Goal: Task Accomplishment & Management: Use online tool/utility

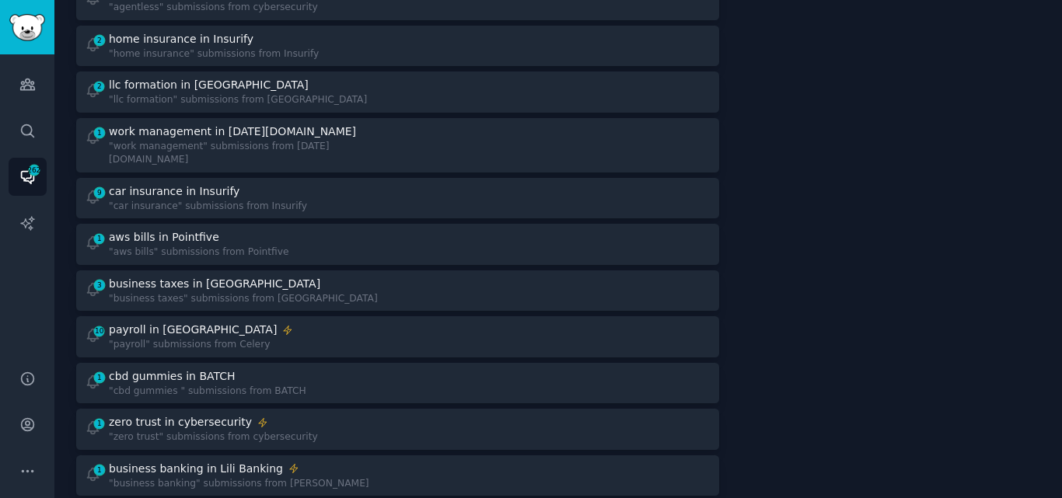
scroll to position [724, 0]
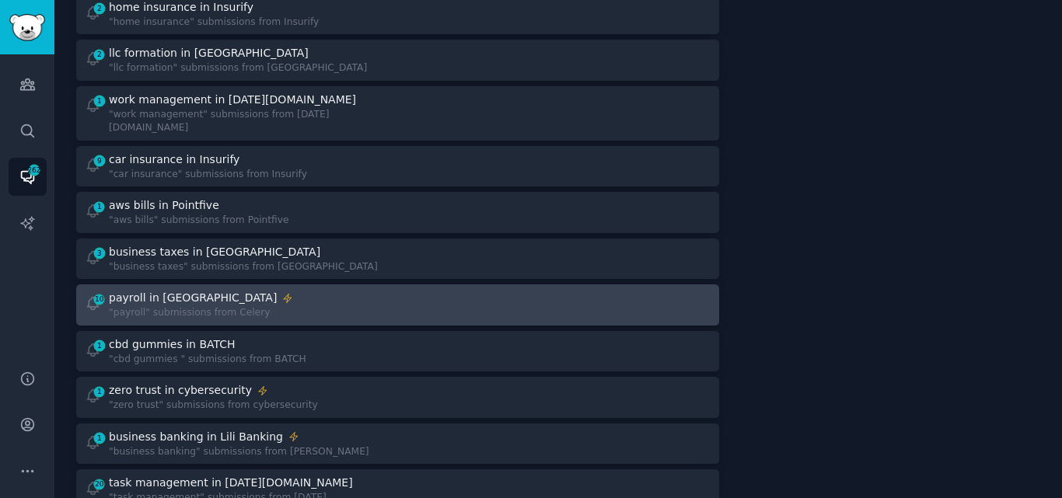
click at [242, 290] on div "payroll in [GEOGRAPHIC_DATA]" at bounding box center [201, 298] width 184 height 16
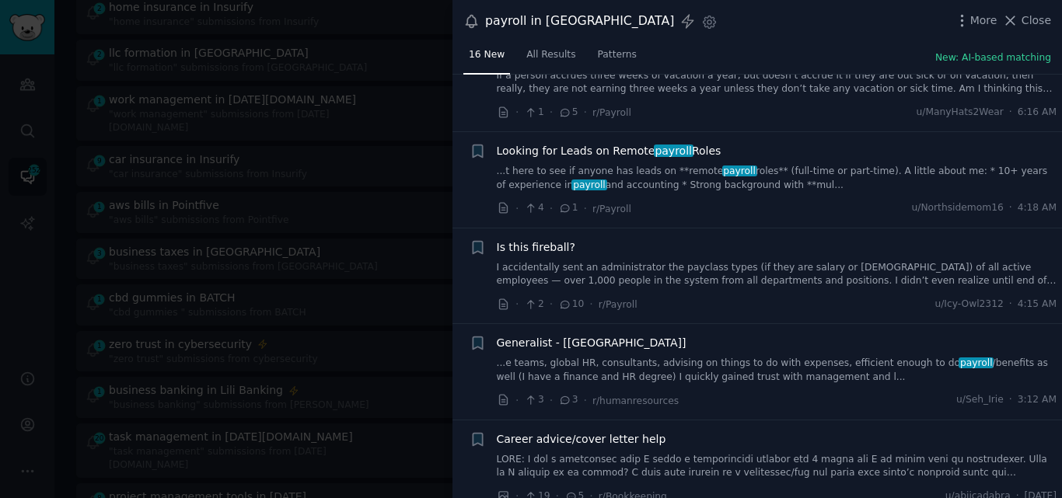
scroll to position [354, 0]
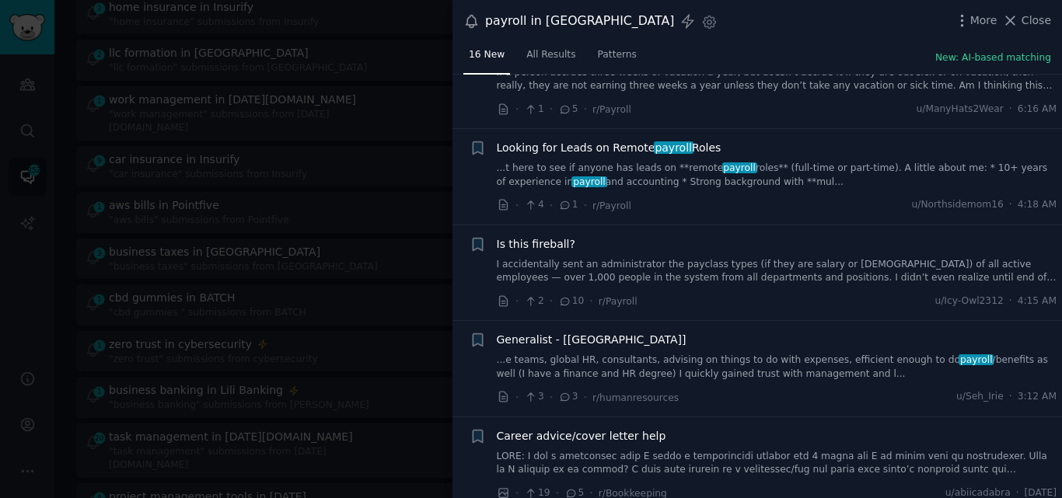
click at [686, 354] on link "...e teams, global HR, consultants, advising on things to do with expenses, eff…" at bounding box center [777, 367] width 560 height 27
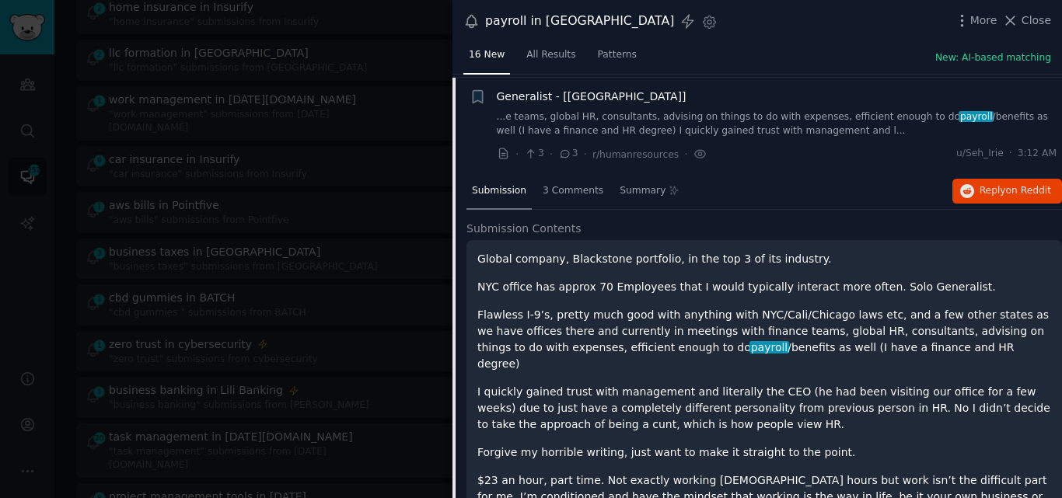
scroll to position [602, 0]
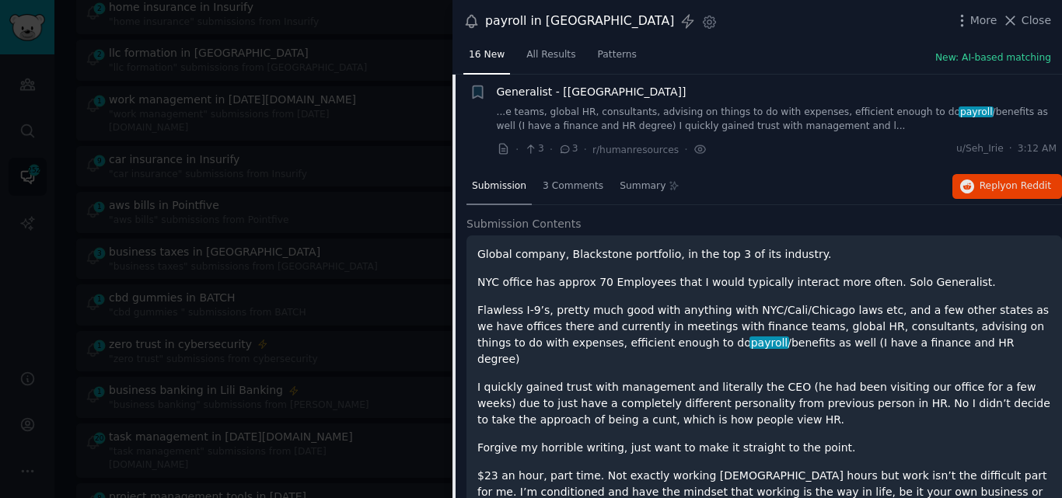
click at [550, 84] on span "Generalist - [[GEOGRAPHIC_DATA]]" at bounding box center [592, 92] width 190 height 16
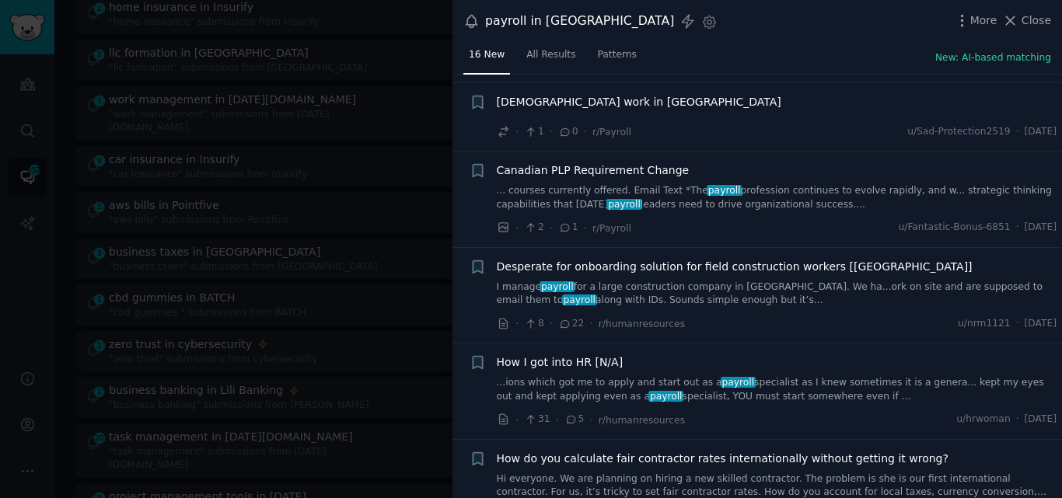
scroll to position [1095, 0]
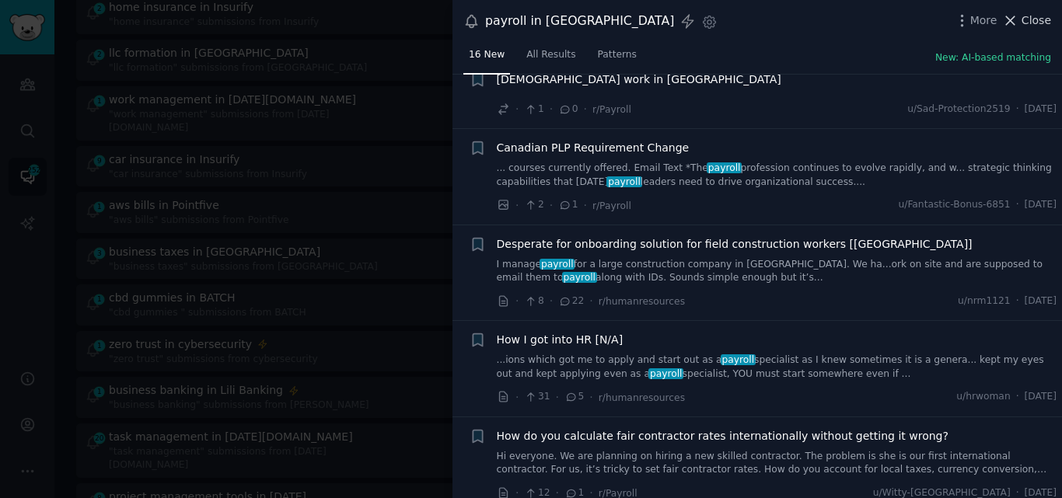
click at [1015, 23] on icon at bounding box center [1011, 20] width 9 height 9
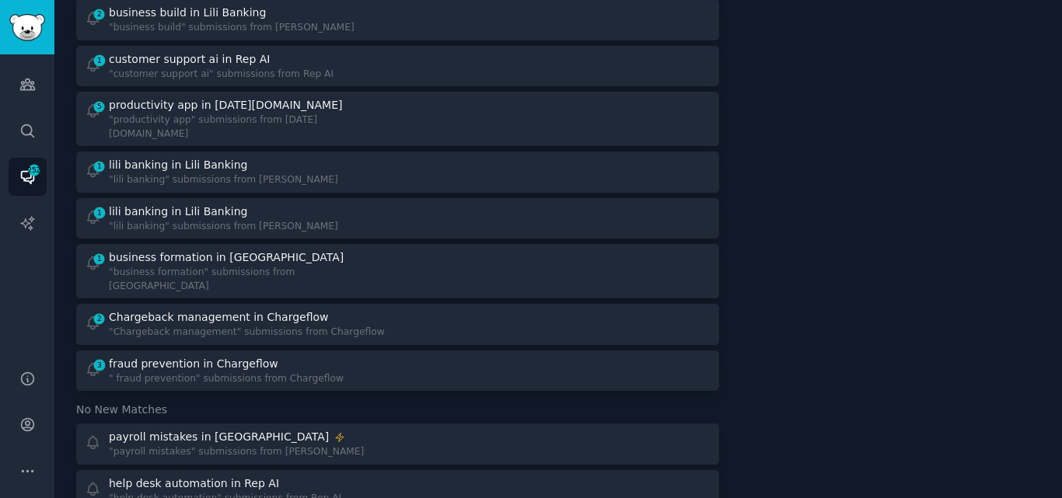
scroll to position [1562, 0]
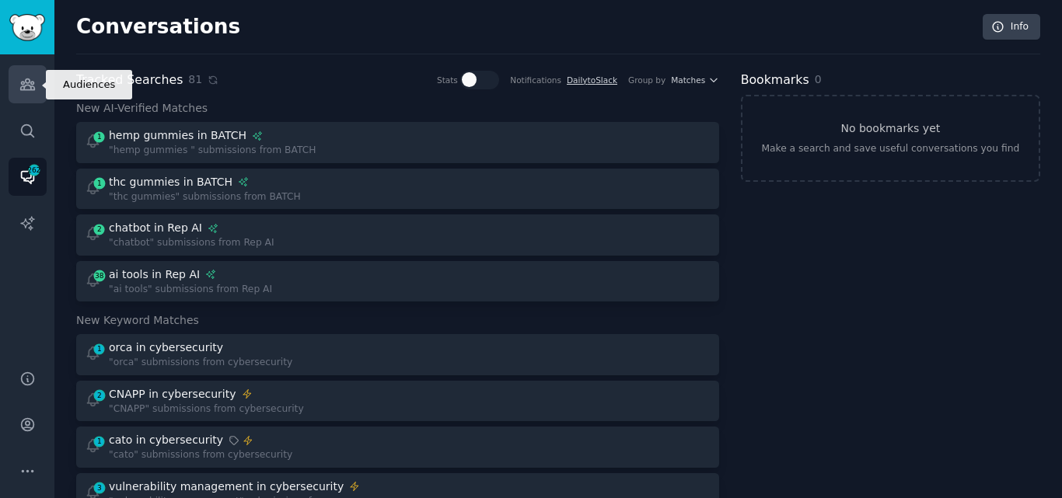
click at [36, 79] on link "Audiences" at bounding box center [28, 84] width 38 height 38
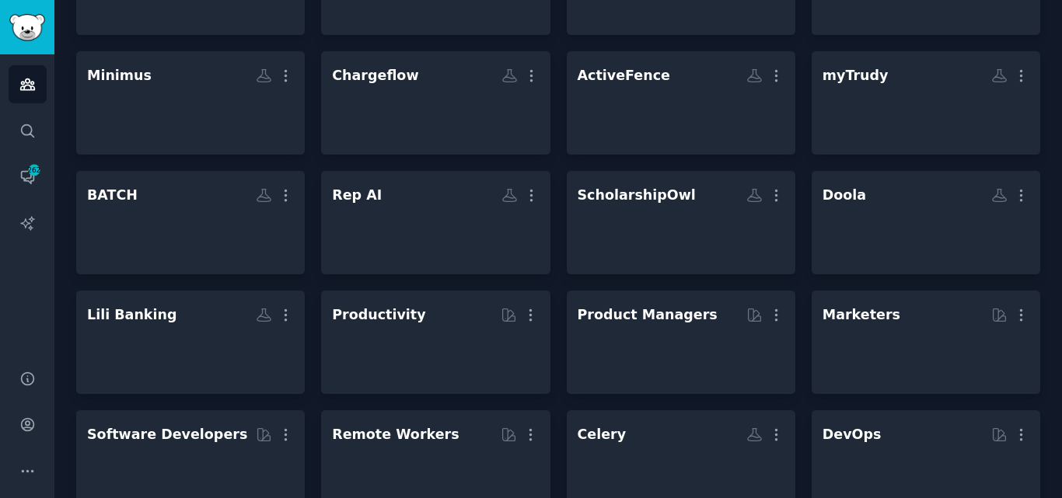
scroll to position [281, 0]
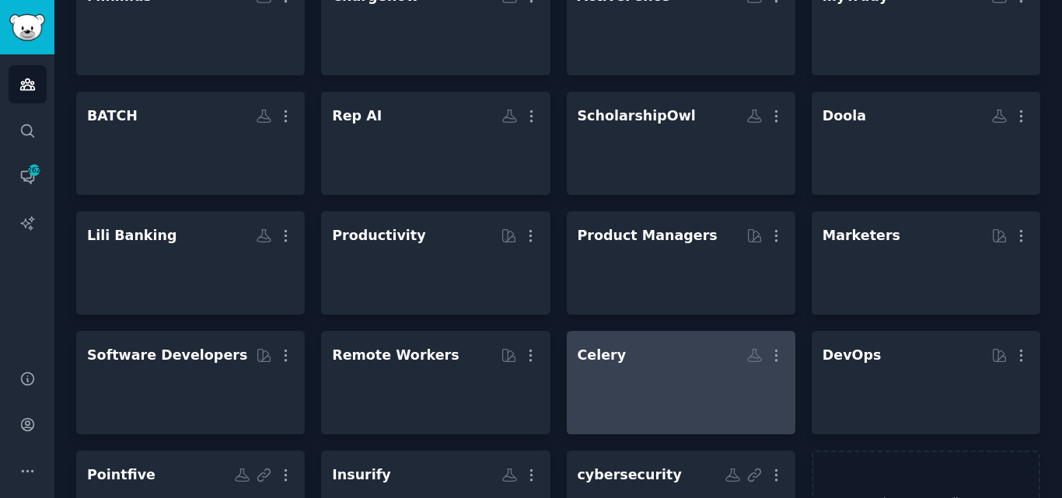
click at [608, 354] on div "Celery" at bounding box center [602, 355] width 49 height 19
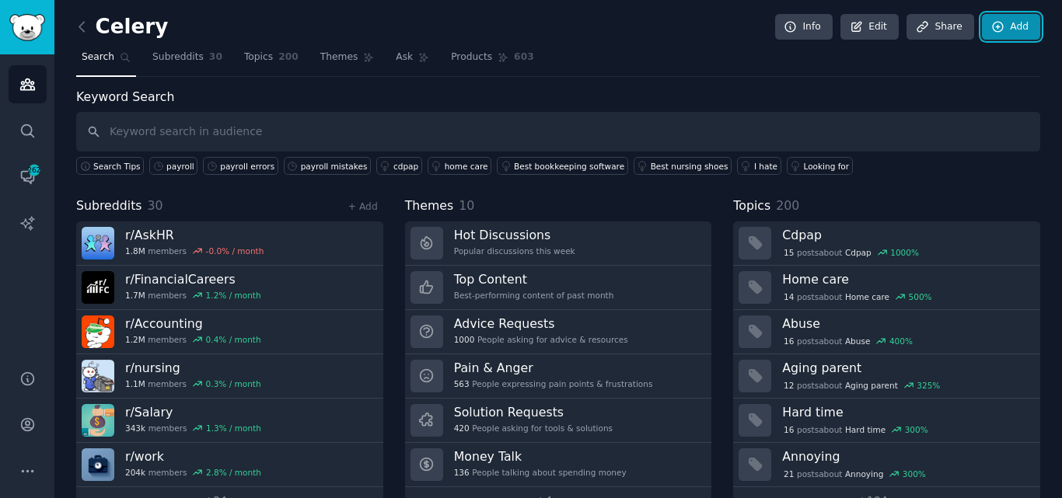
click at [1004, 23] on link "Add" at bounding box center [1011, 27] width 58 height 26
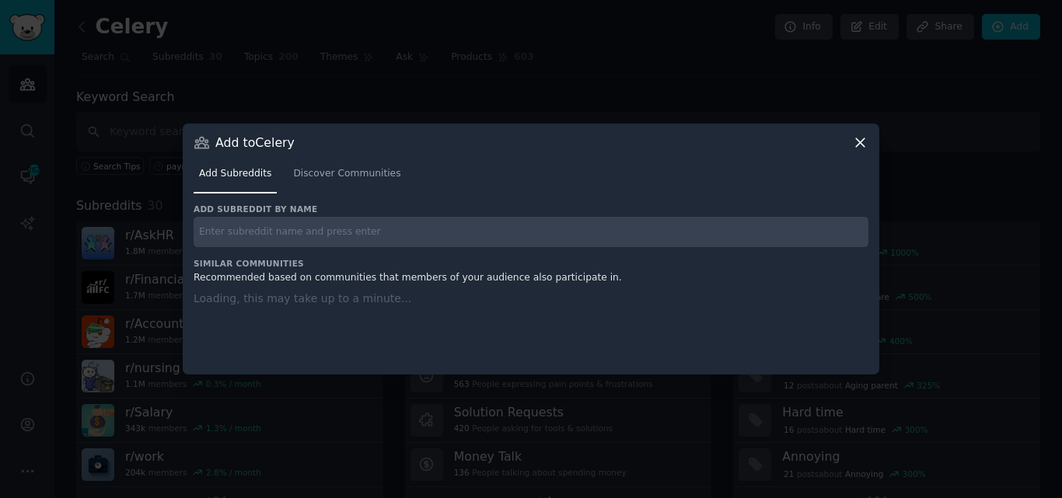
click at [350, 231] on input "text" at bounding box center [531, 232] width 675 height 30
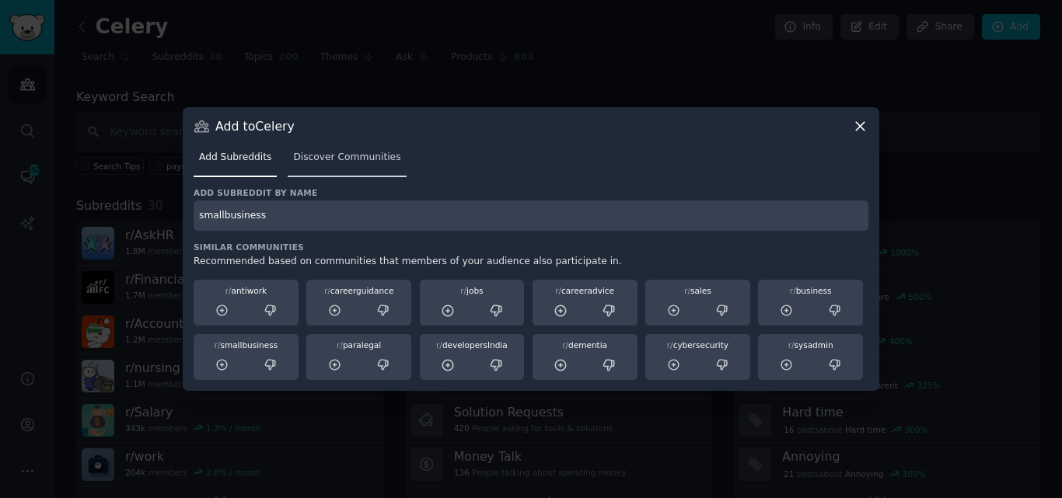
type input "smallbusiness"
click at [336, 158] on span "Discover Communities" at bounding box center [346, 158] width 107 height 14
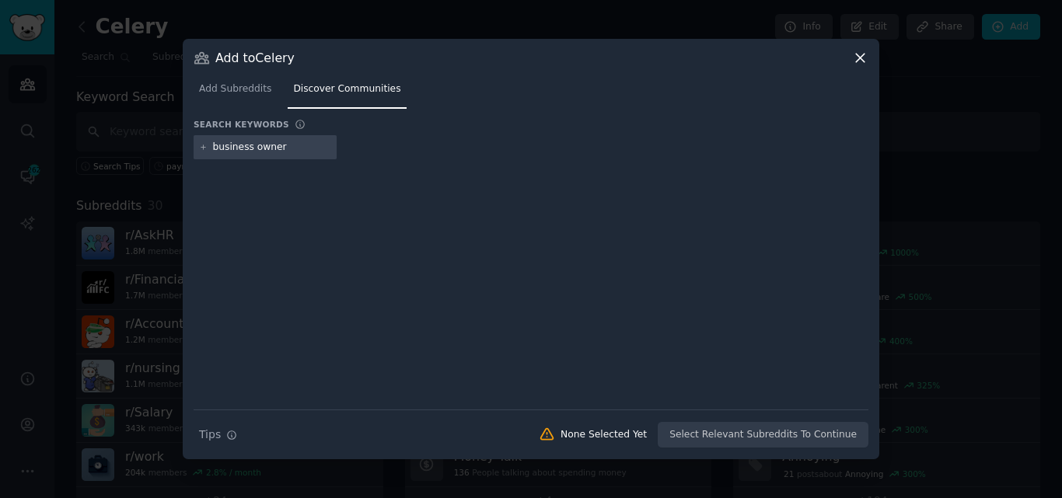
type input "business owners"
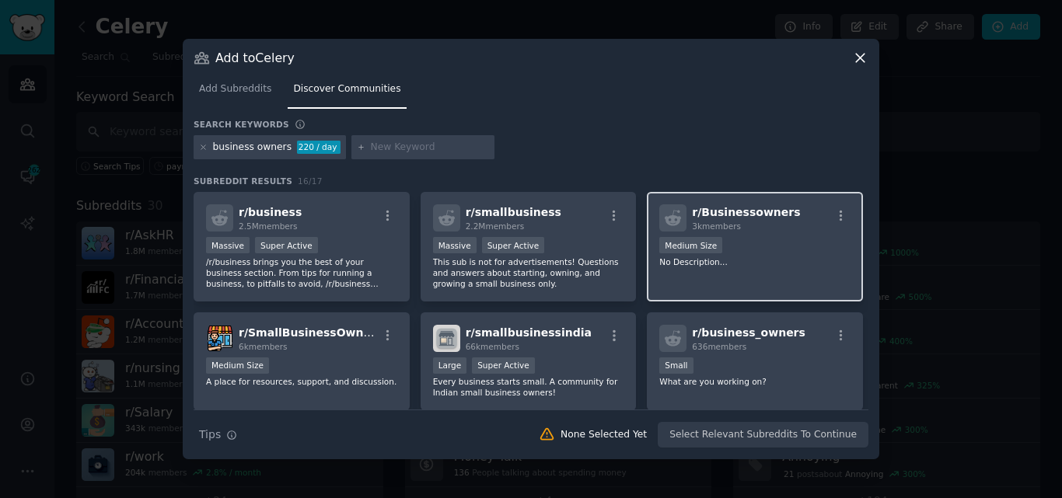
click at [694, 255] on div "1000 - 10,000 members Medium Size" at bounding box center [754, 246] width 191 height 19
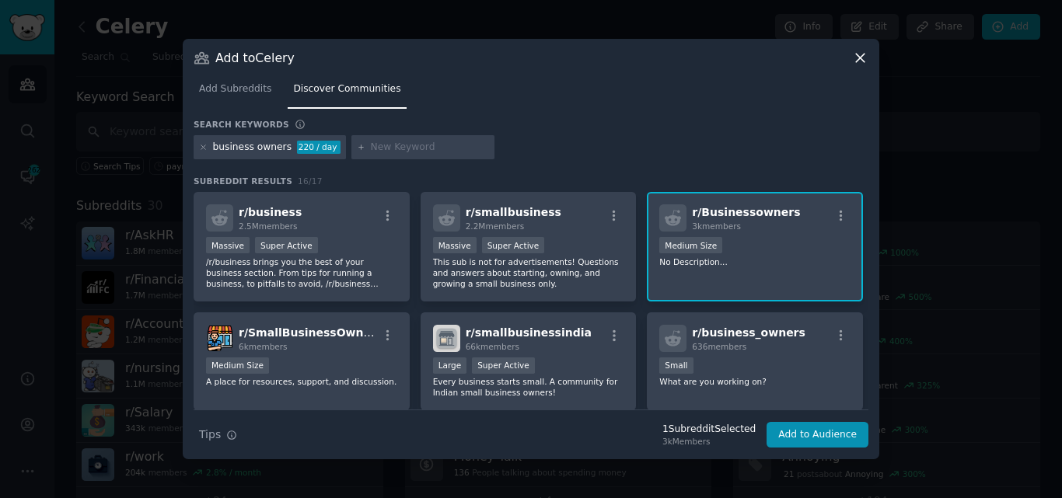
click at [389, 147] on input "text" at bounding box center [430, 148] width 118 height 14
click at [292, 354] on div "r/ SmallBusinessOwners 6k members Medium Size A place for resources, support, a…" at bounding box center [302, 361] width 216 height 99
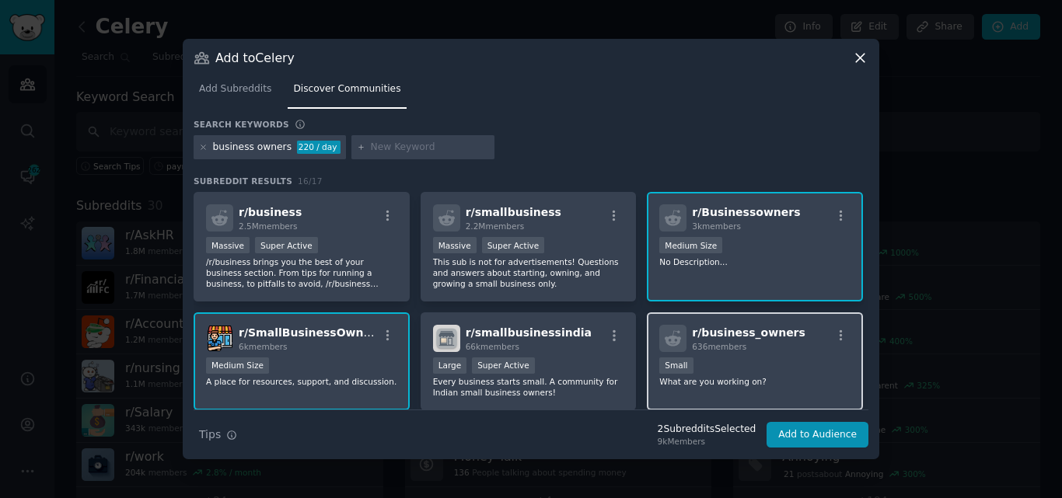
click at [758, 381] on p "What are you working on?" at bounding box center [754, 381] width 191 height 11
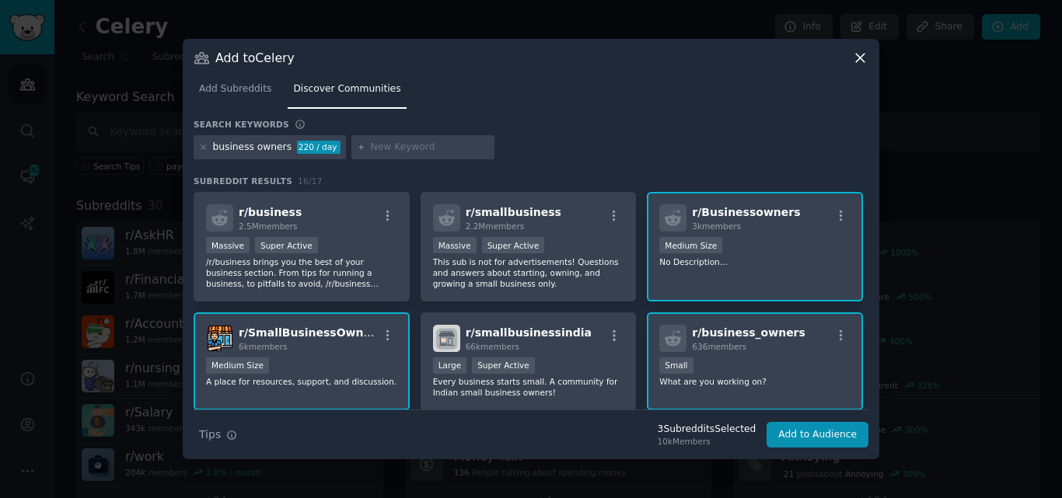
click at [375, 148] on input "text" at bounding box center [430, 148] width 118 height 14
type input "recruitment"
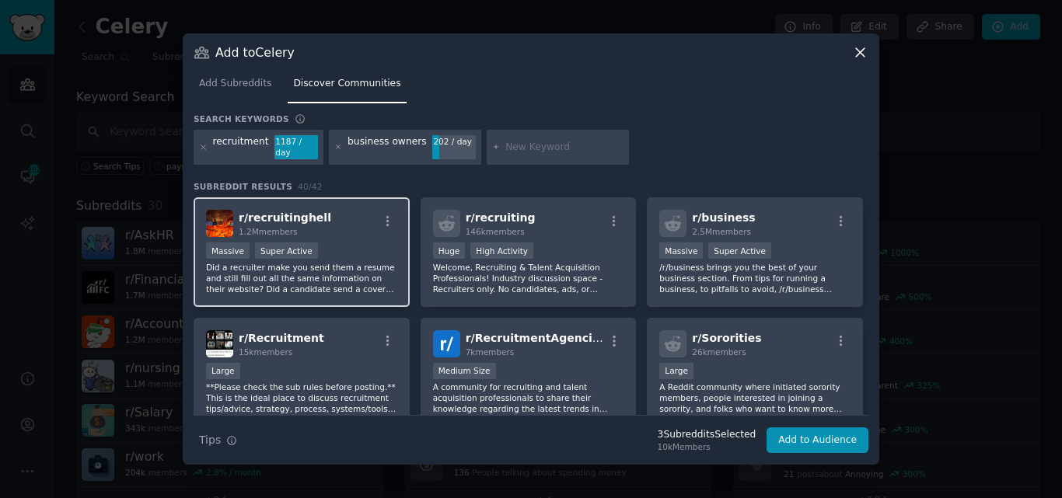
click at [344, 243] on div "Massive Super Active" at bounding box center [301, 252] width 191 height 19
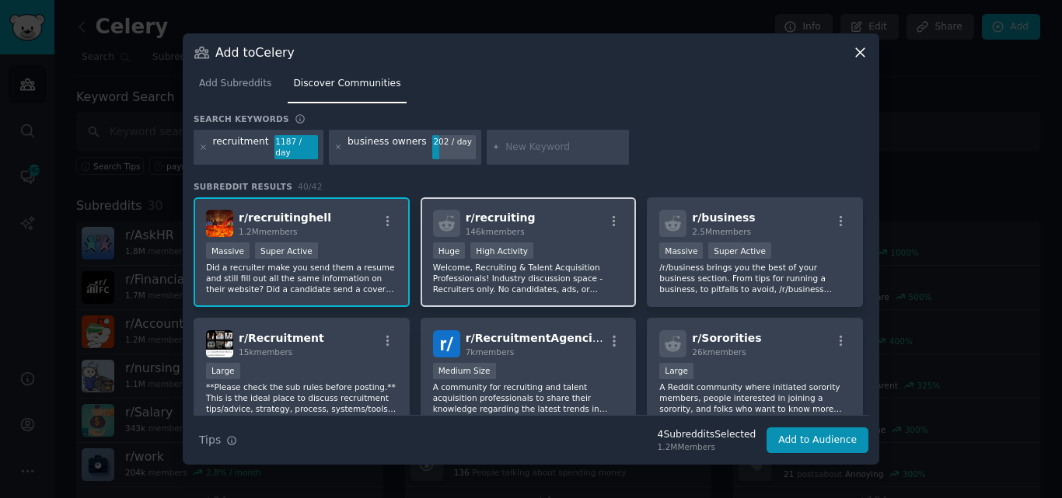
click at [486, 255] on div ">= 80th percentile for submissions / day Huge High Activity" at bounding box center [528, 252] width 191 height 19
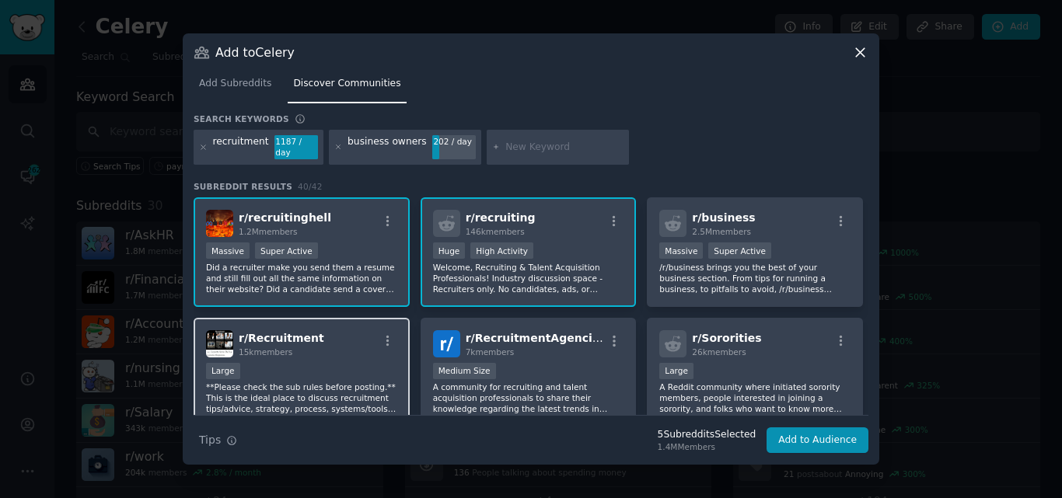
click at [343, 330] on div "r/ Recruitment 15k members" at bounding box center [301, 343] width 191 height 27
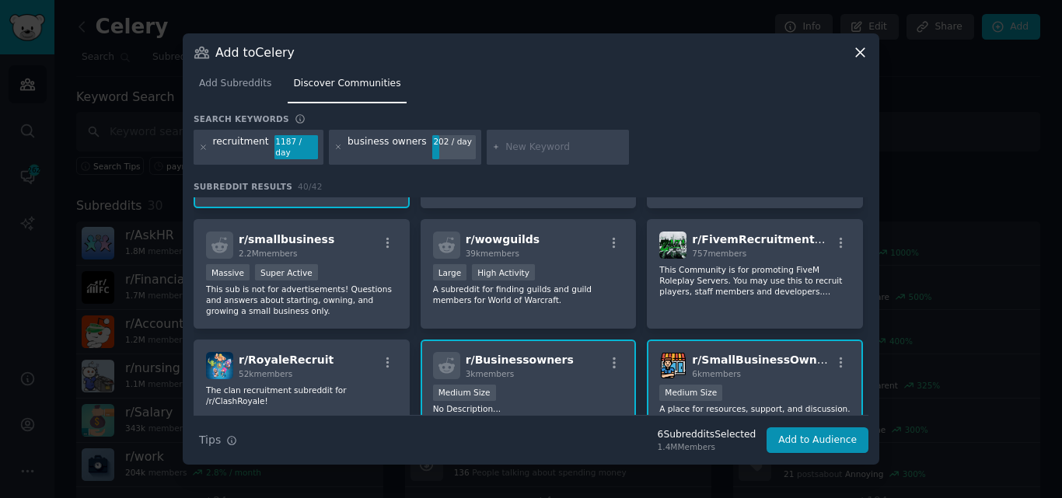
scroll to position [234, 0]
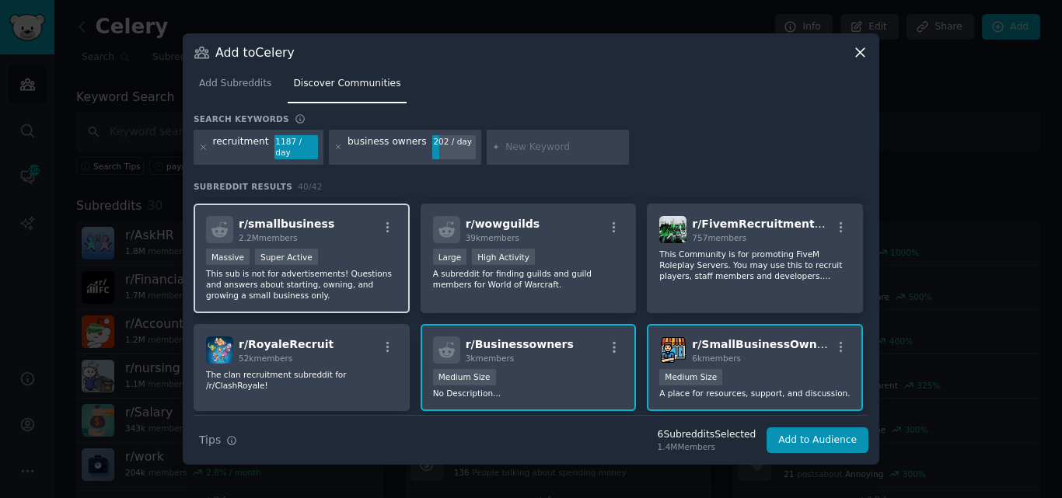
click at [323, 221] on div "r/ smallbusiness 2.2M members" at bounding box center [301, 229] width 191 height 27
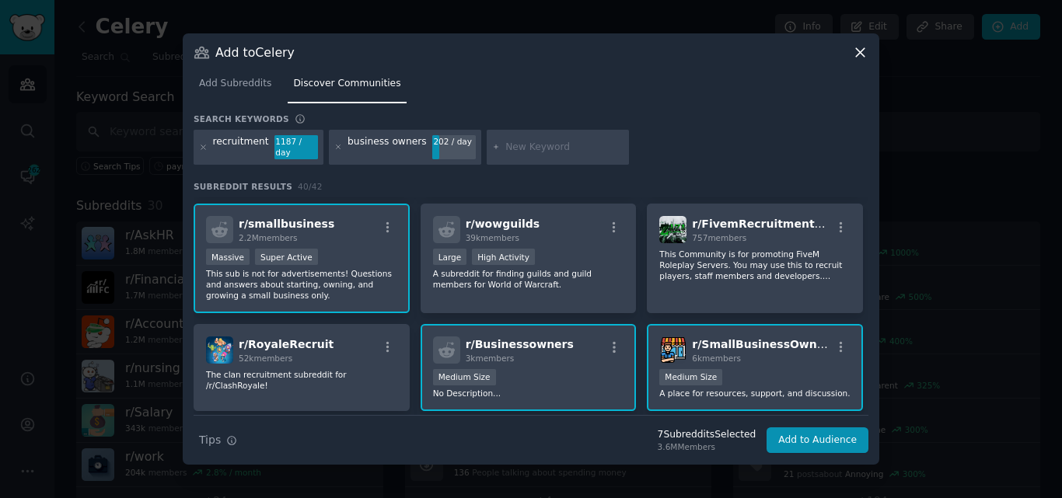
click at [511, 149] on input "text" at bounding box center [564, 148] width 118 height 14
type input "entrepreneurs"
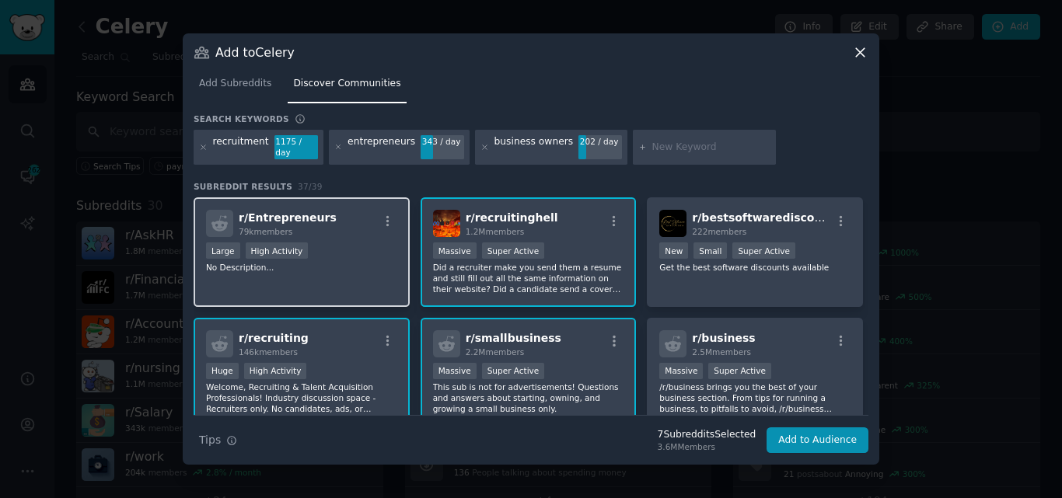
click at [357, 246] on div "Large High Activity" at bounding box center [301, 252] width 191 height 19
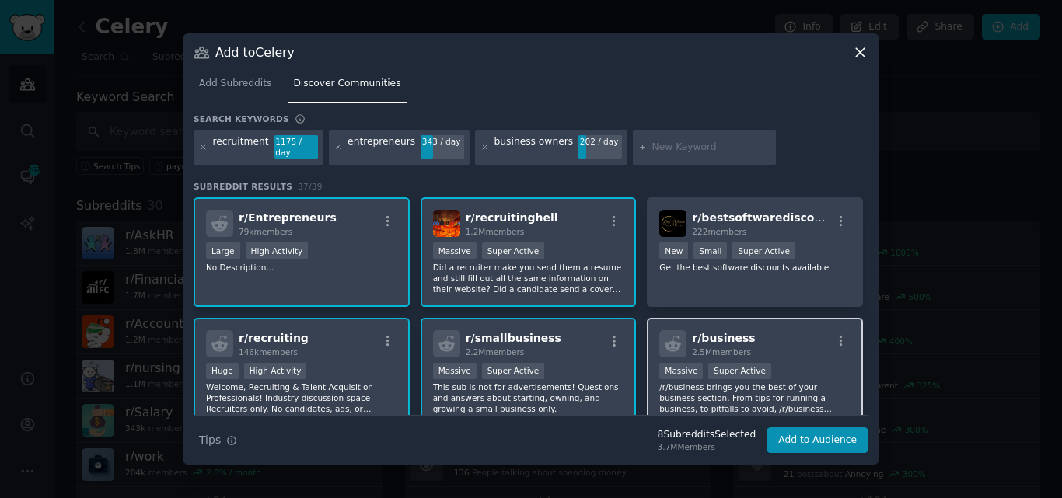
click at [761, 346] on div "r/ business 2.5M members" at bounding box center [754, 343] width 191 height 27
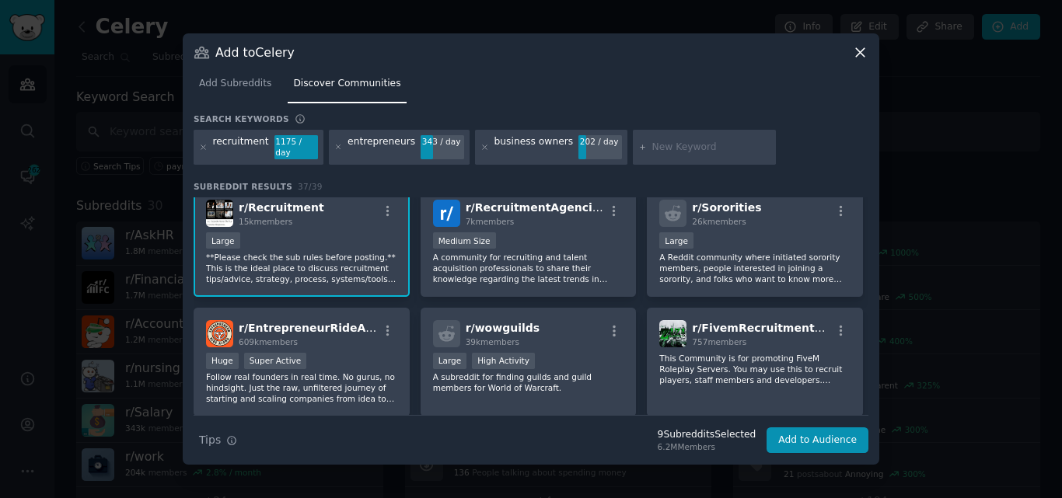
scroll to position [253, 0]
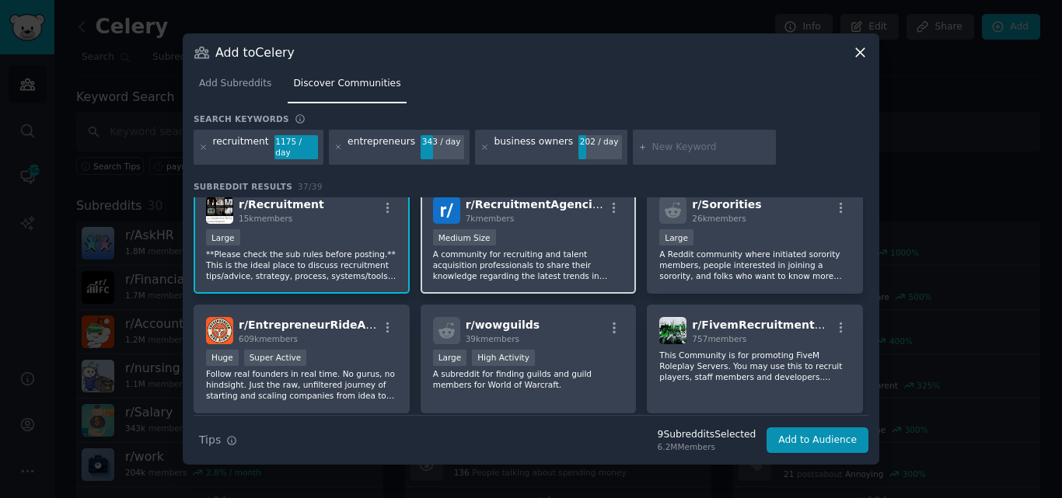
click at [587, 242] on div "1000 - 10,000 members Medium Size" at bounding box center [528, 238] width 191 height 19
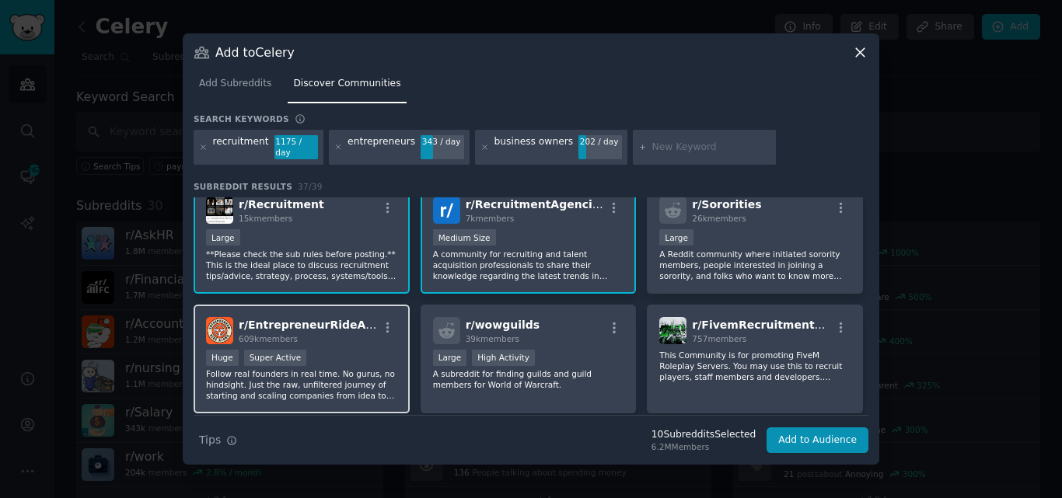
click at [375, 391] on p "Follow real founders in real time. No gurus, no hindsight. Just the raw, unfilt…" at bounding box center [301, 384] width 191 height 33
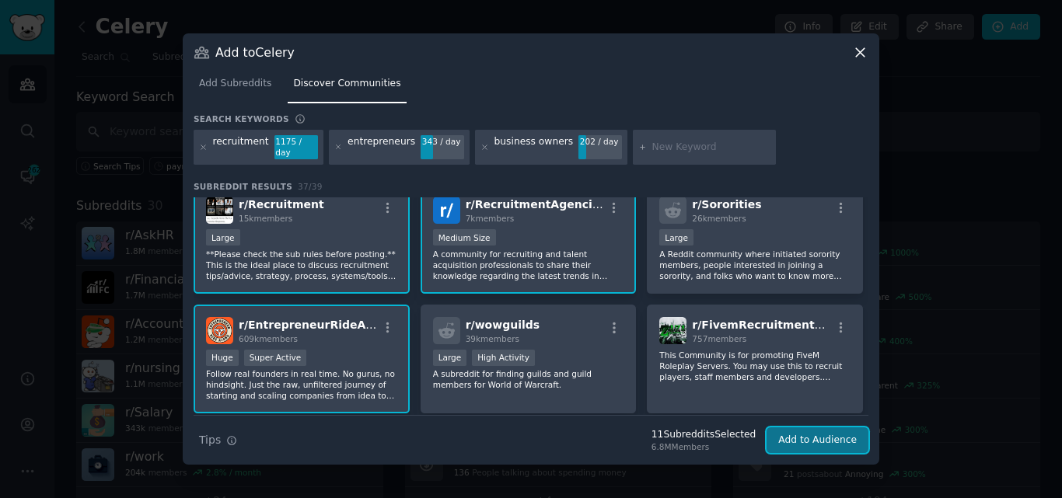
click at [822, 433] on button "Add to Audience" at bounding box center [817, 441] width 102 height 26
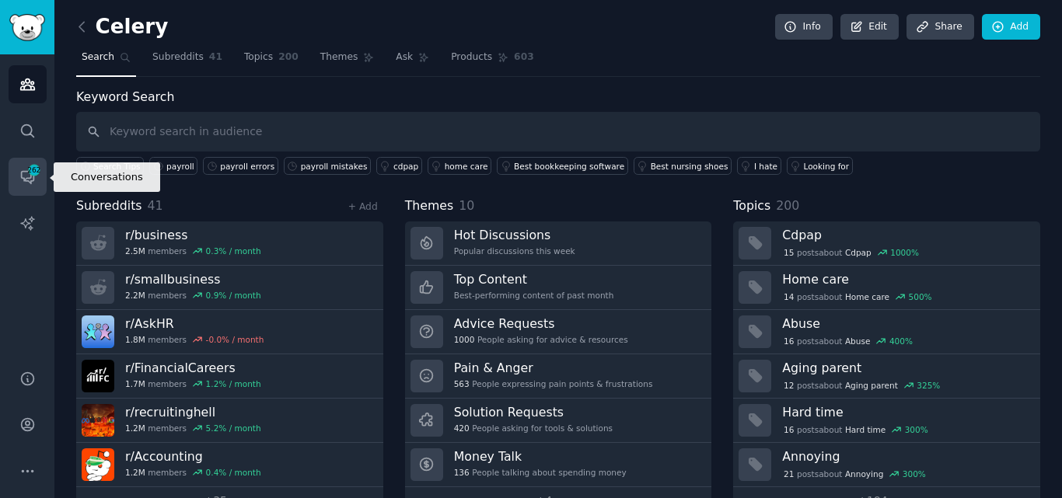
click at [36, 176] on icon "Sidebar" at bounding box center [34, 170] width 14 height 14
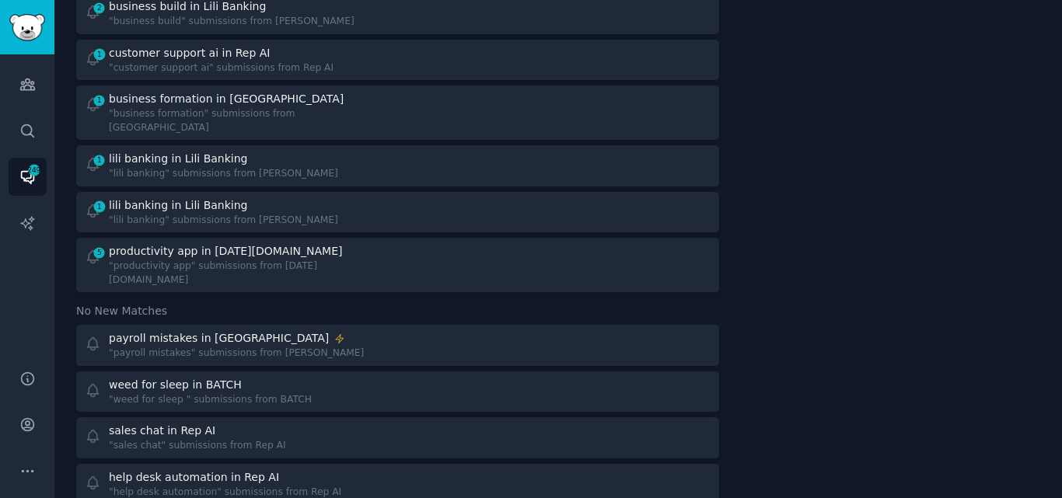
scroll to position [1661, 0]
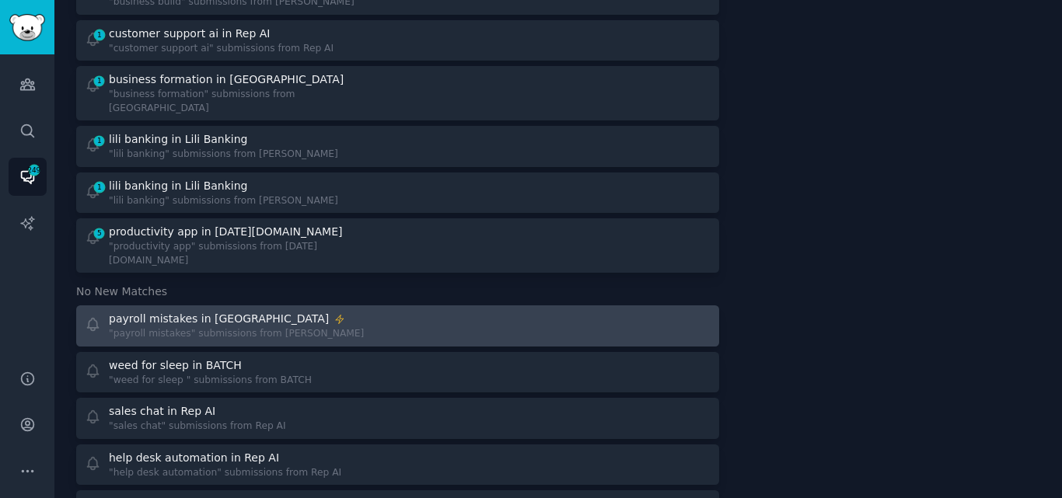
click at [308, 311] on div "payroll mistakes in Celery "payroll mistakes" submissions from [GEOGRAPHIC_DATA]" at bounding box center [236, 326] width 302 height 30
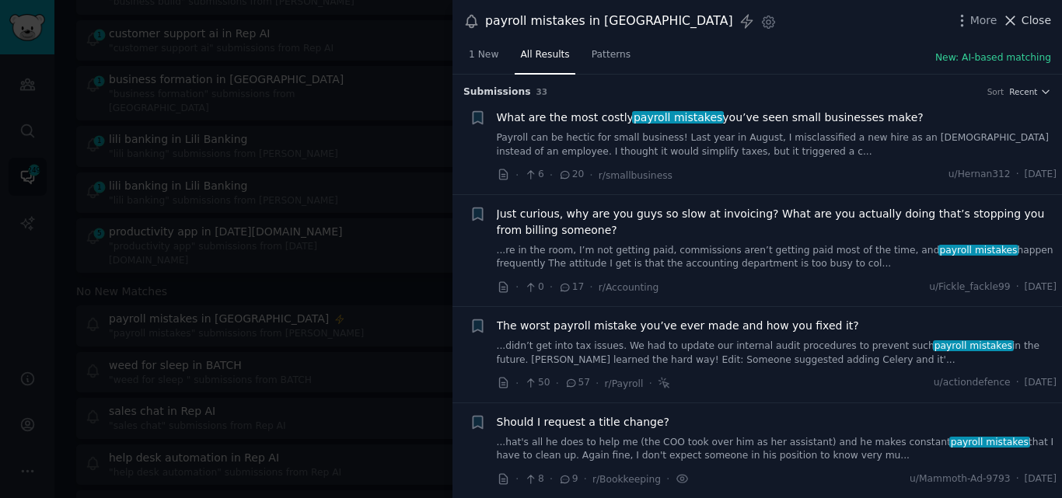
click at [1015, 23] on icon at bounding box center [1010, 20] width 16 height 16
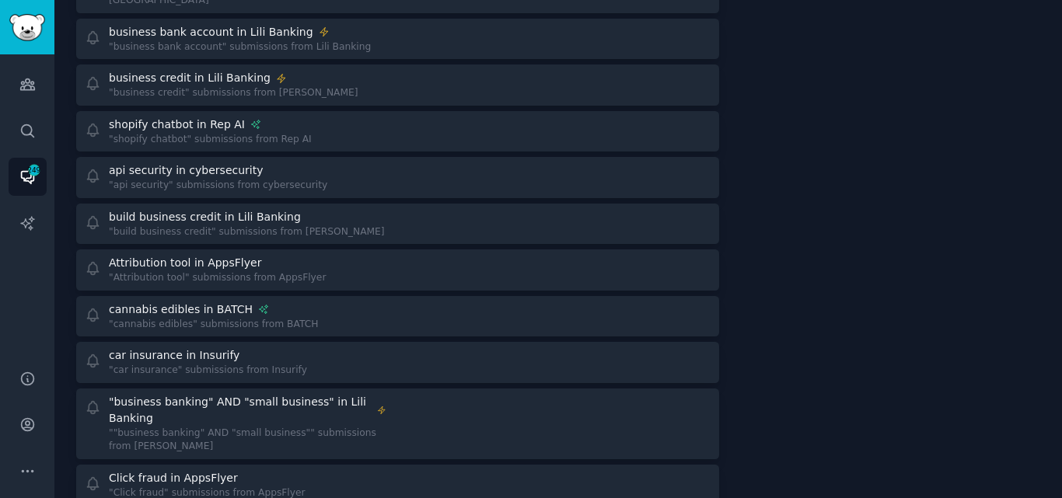
scroll to position [2659, 0]
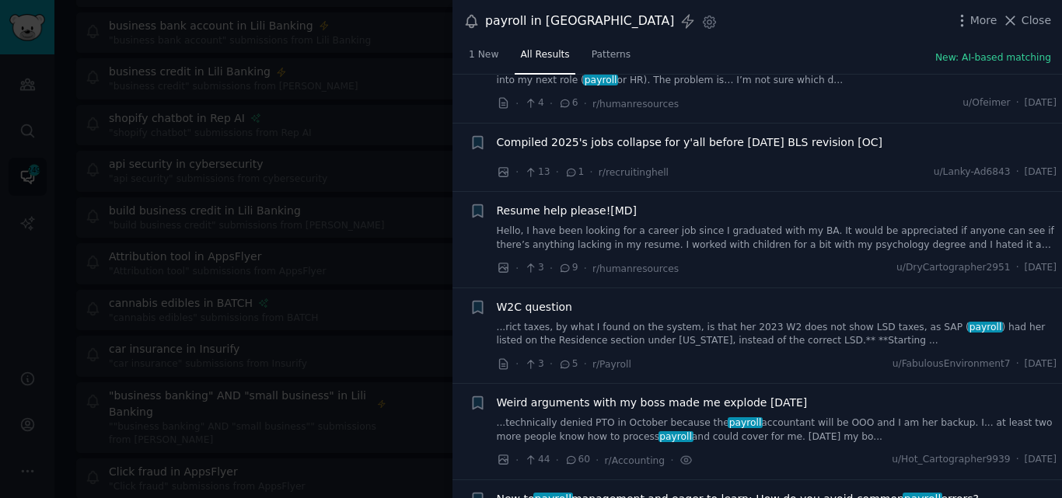
scroll to position [6106, 0]
